Goal: Navigation & Orientation: Find specific page/section

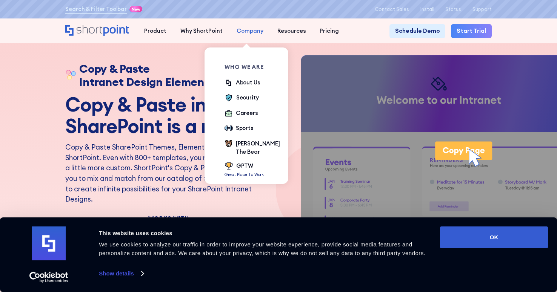
click at [246, 28] on div "Company" at bounding box center [250, 31] width 27 height 8
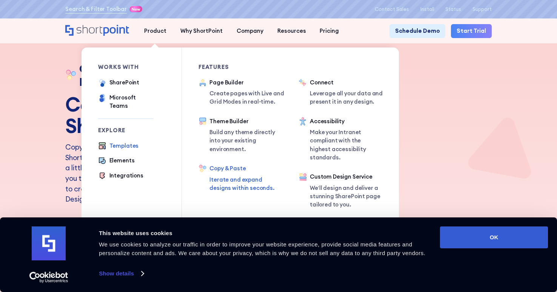
click at [120, 142] on div "Templates" at bounding box center [123, 146] width 29 height 8
